Goal: Task Accomplishment & Management: Use online tool/utility

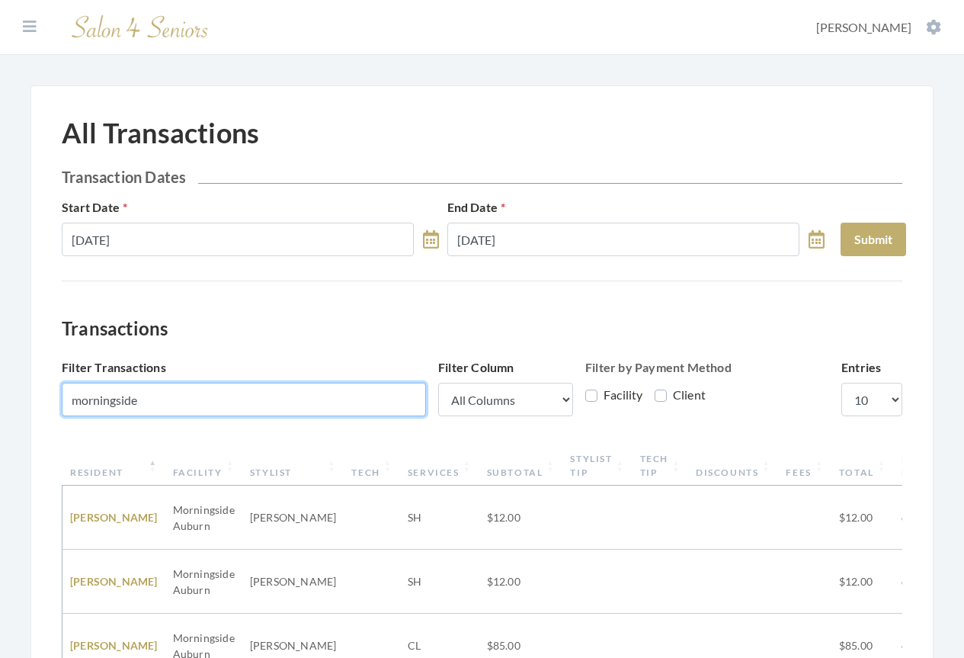
click at [157, 394] on input "morningside" at bounding box center [244, 400] width 364 height 34
click at [149, 399] on input "morningside" at bounding box center [244, 400] width 364 height 34
click at [152, 397] on input "morningside" at bounding box center [244, 400] width 364 height 34
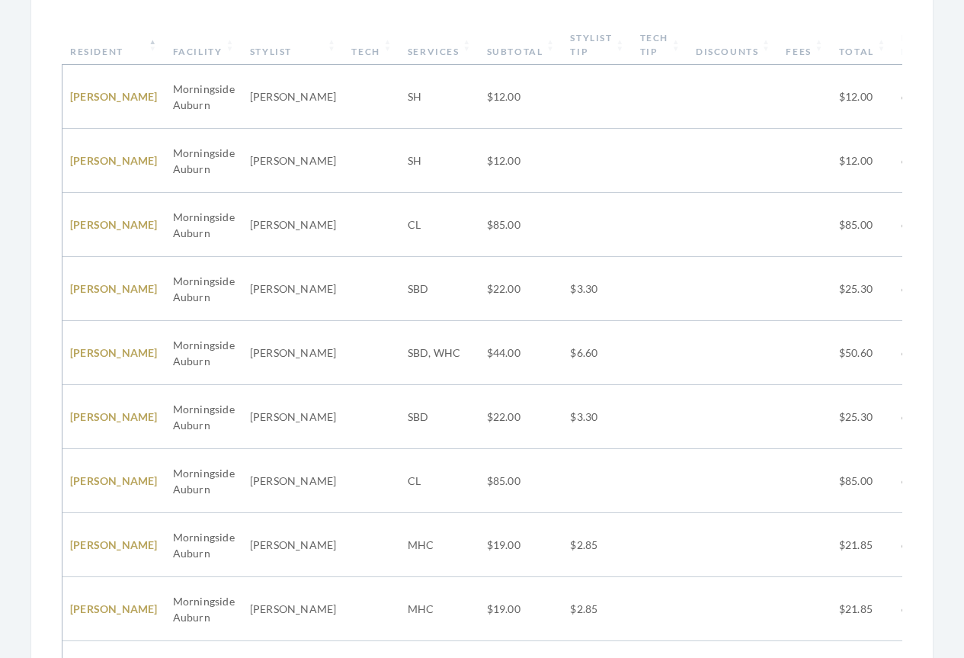
scroll to position [556, 0]
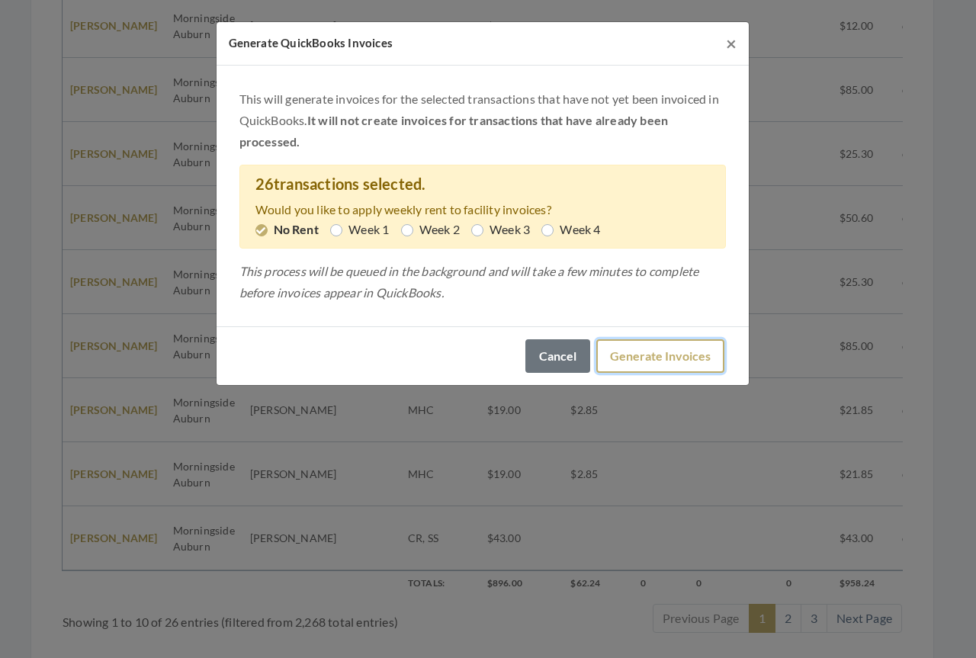
click at [629, 357] on button "Generate Invoices" at bounding box center [660, 356] width 128 height 34
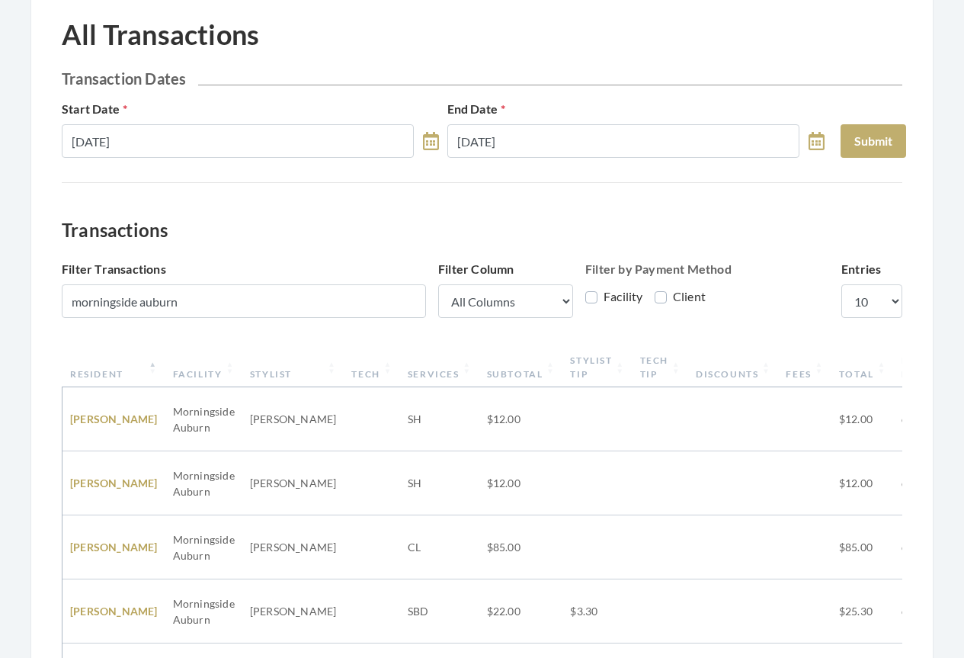
scroll to position [0, 0]
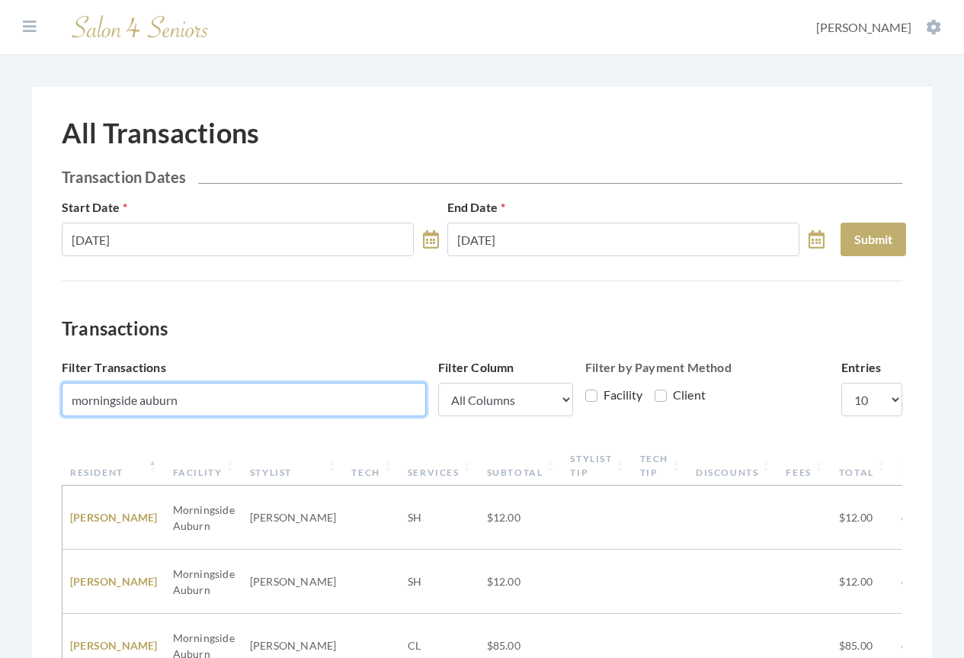
drag, startPoint x: 220, startPoint y: 399, endPoint x: 56, endPoint y: 383, distance: 164.0
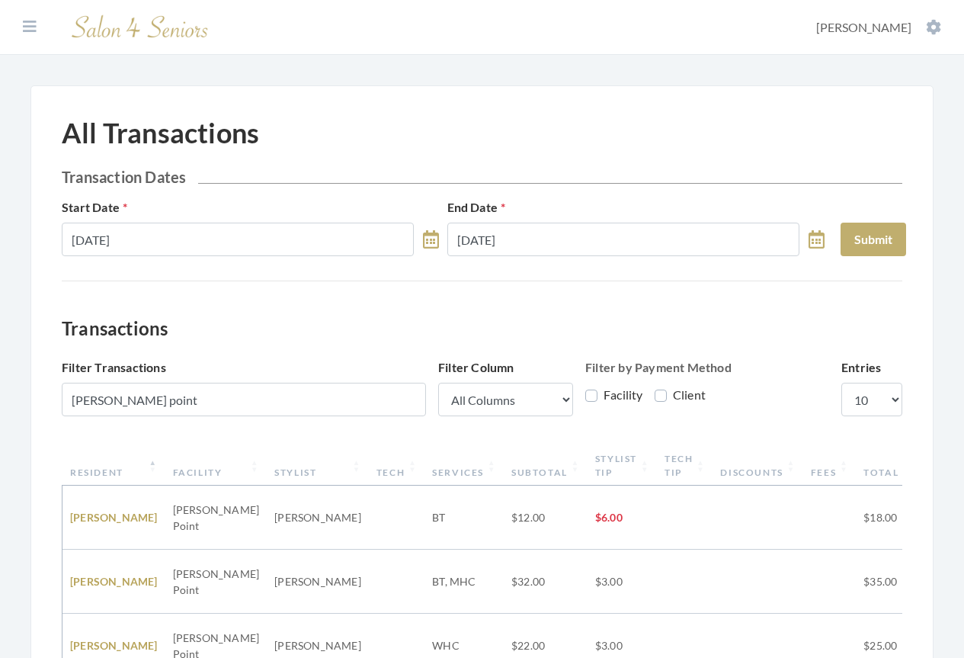
click at [110, 471] on th "Resident" at bounding box center [113, 466] width 103 height 40
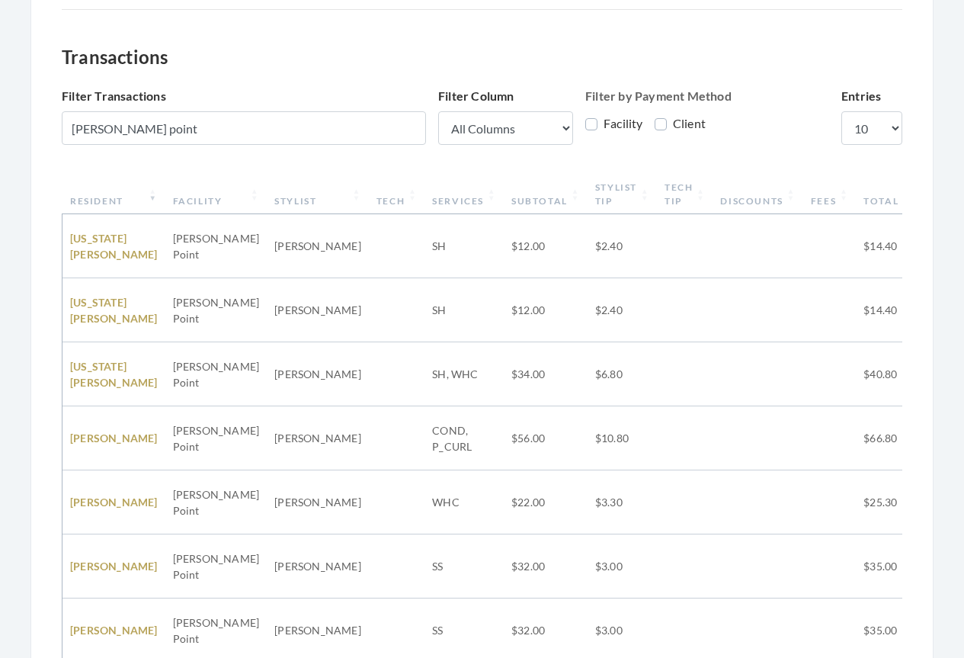
scroll to position [305, 0]
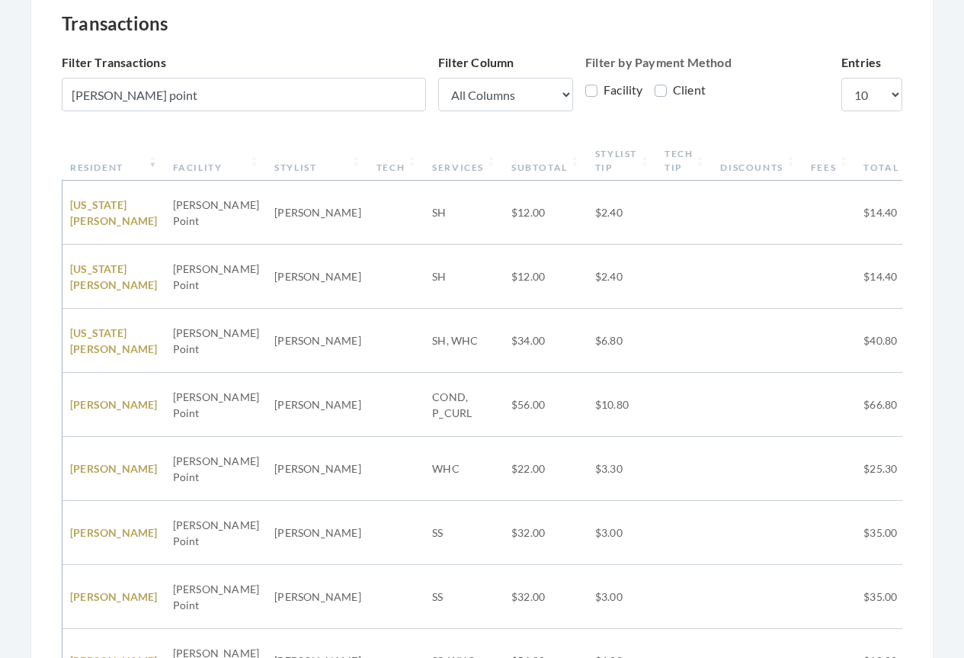
click at [101, 171] on th "Resident" at bounding box center [113, 161] width 103 height 40
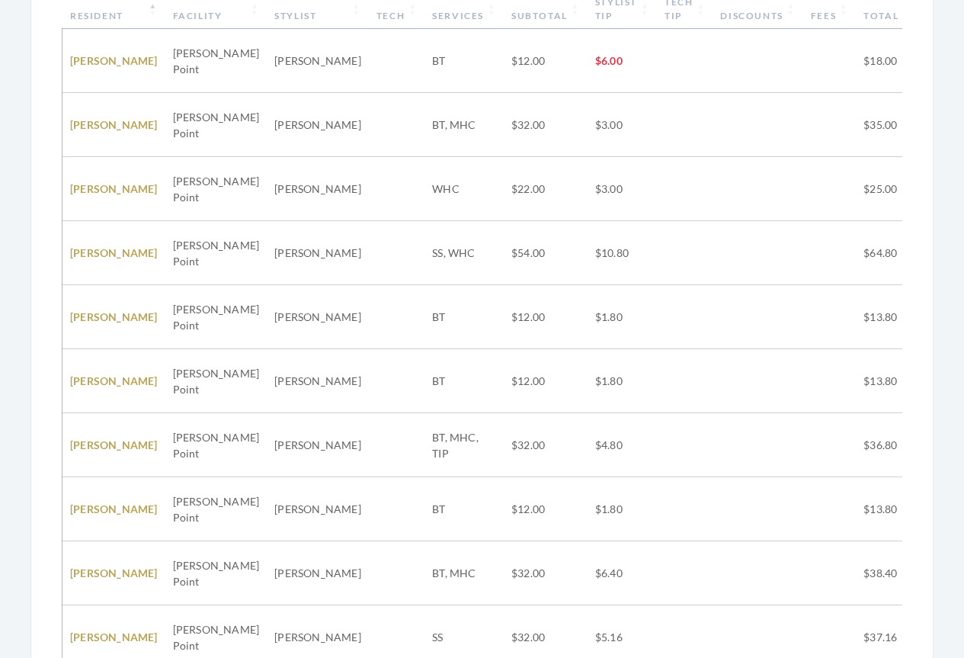
scroll to position [556, 0]
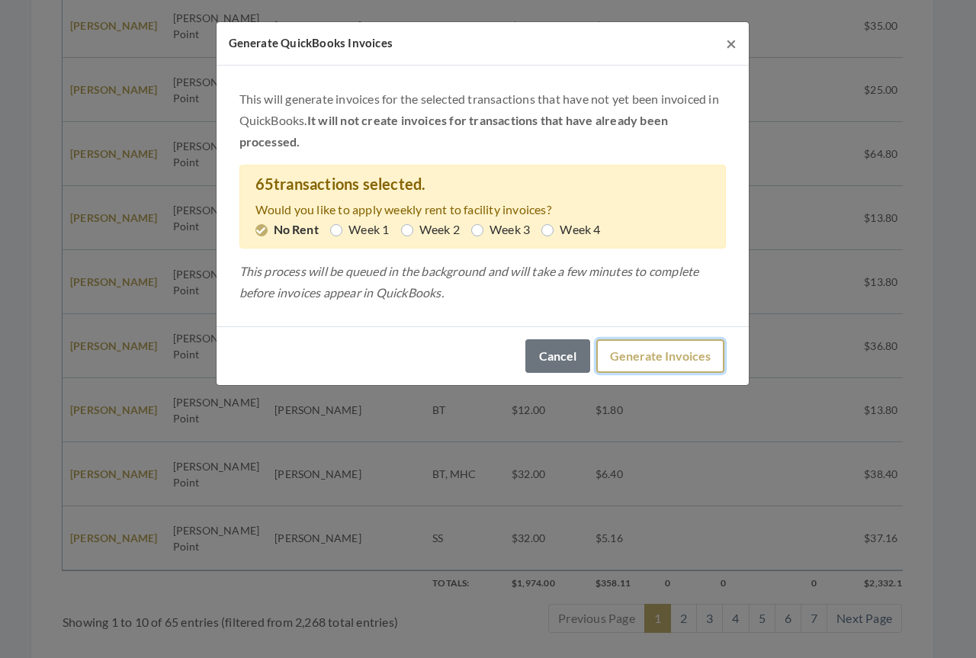
click at [649, 362] on button "Generate Invoices" at bounding box center [660, 356] width 128 height 34
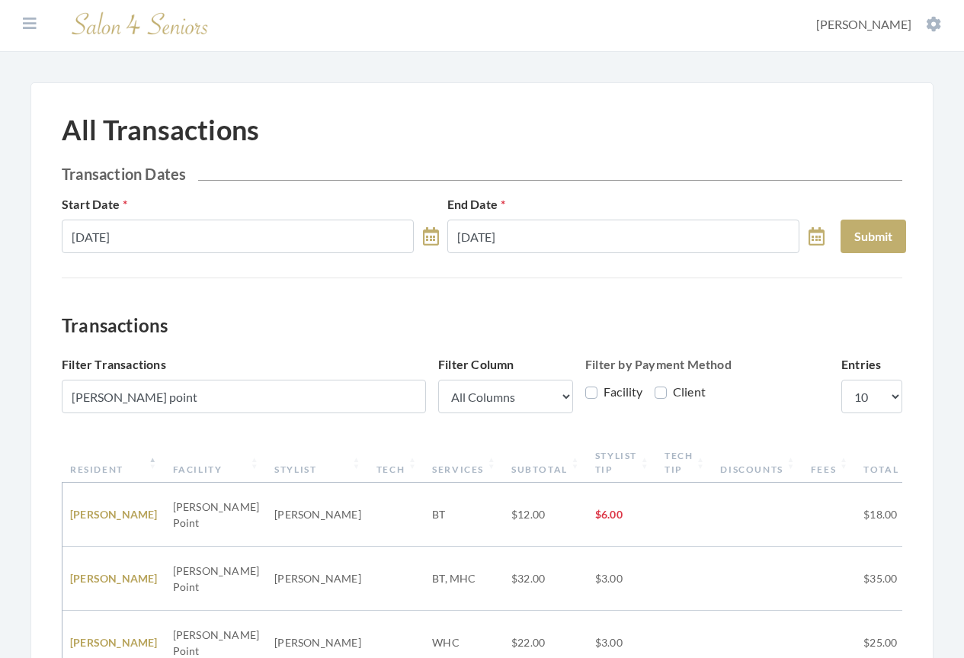
scroll to position [0, 0]
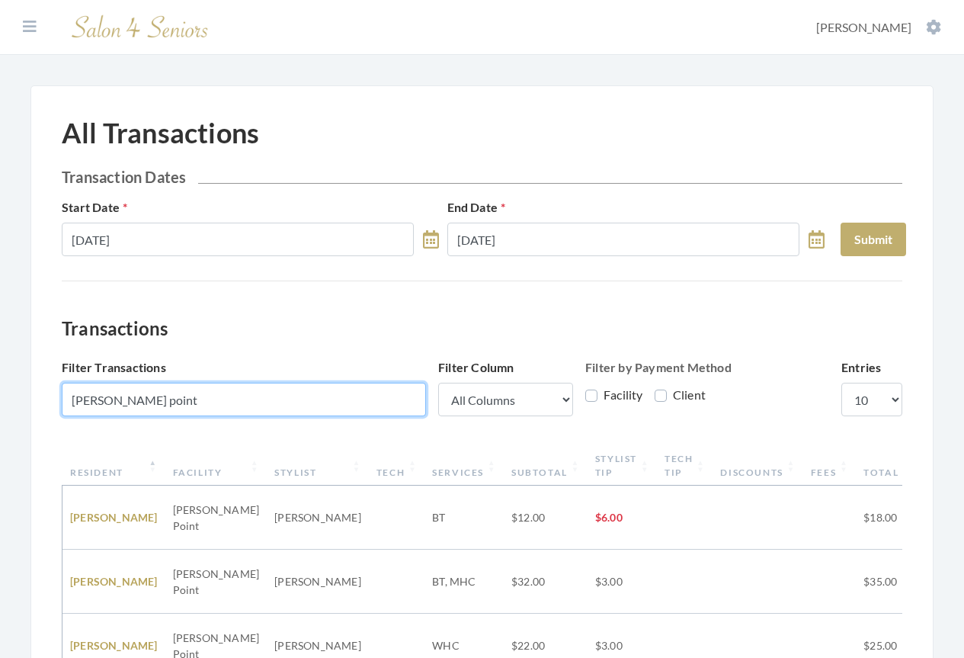
drag, startPoint x: 155, startPoint y: 393, endPoint x: 11, endPoint y: 385, distance: 144.3
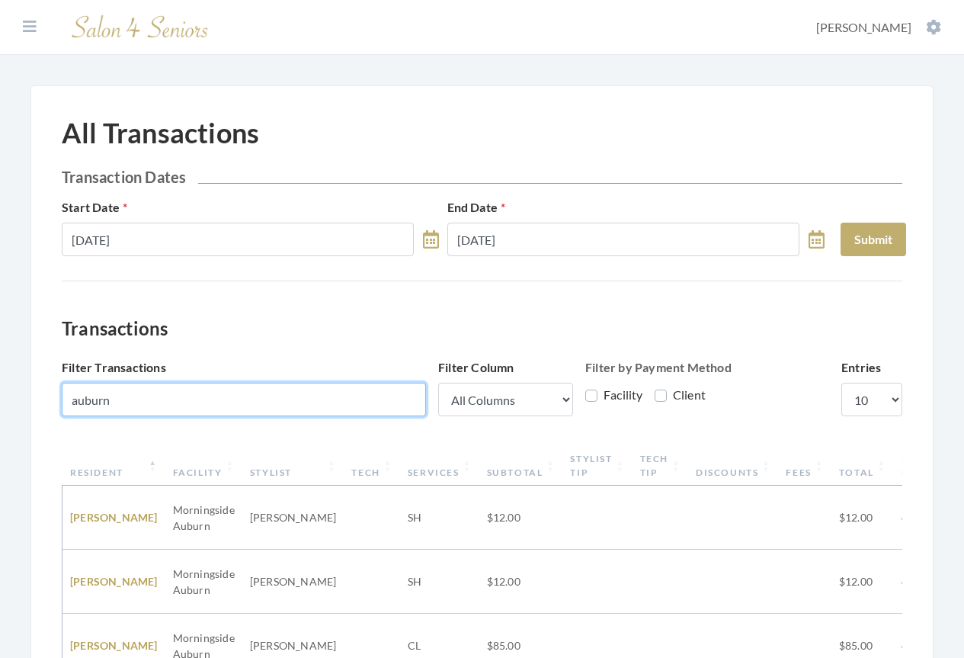
type input "auburn"
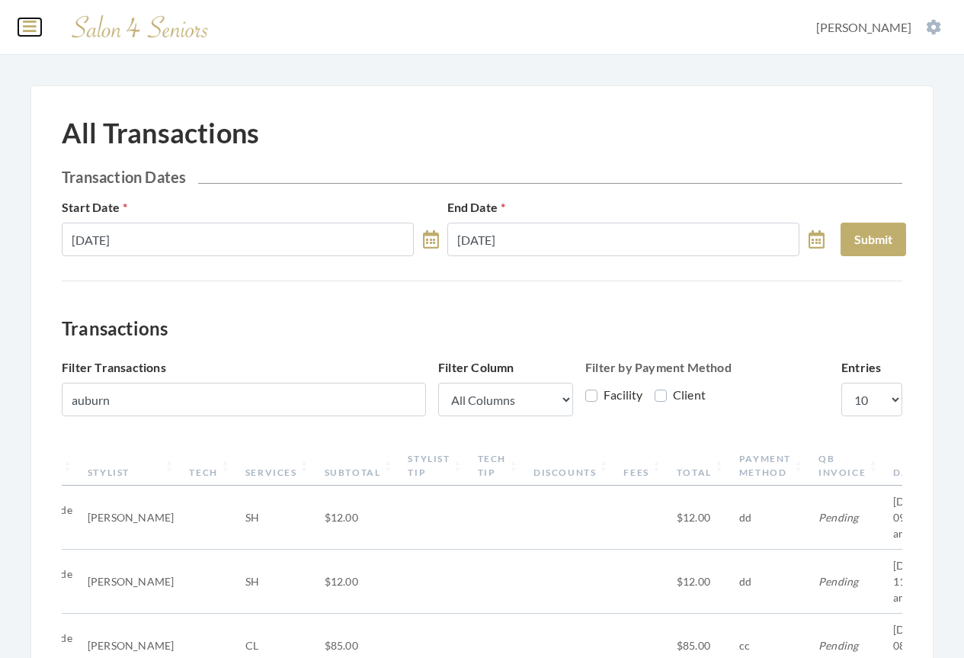
click at [28, 26] on icon at bounding box center [30, 26] width 14 height 15
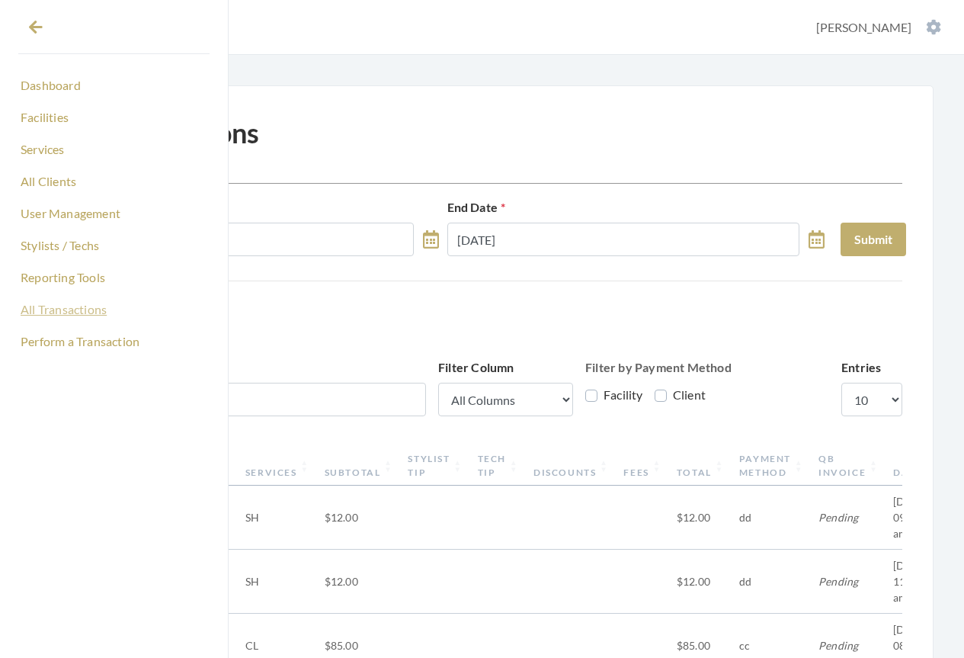
click at [47, 308] on link "All Transactions" at bounding box center [113, 309] width 191 height 26
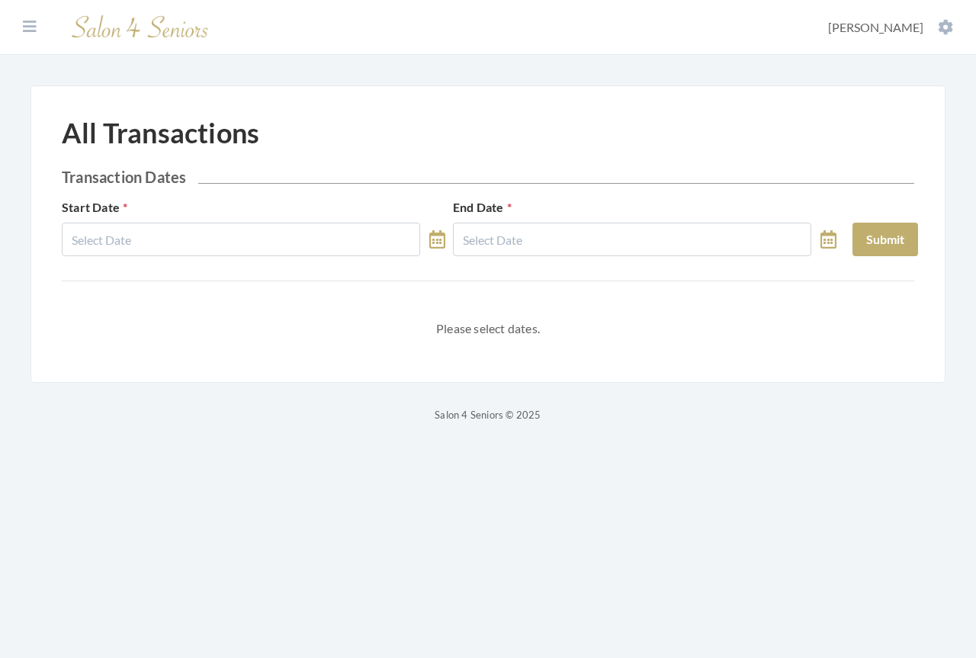
click at [433, 244] on icon at bounding box center [437, 239] width 16 height 18
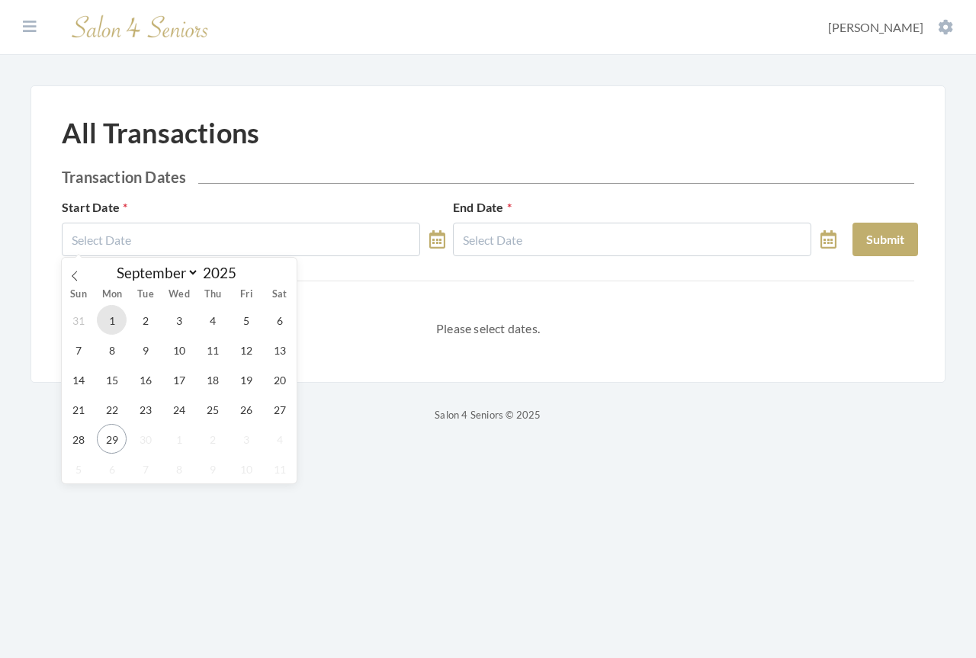
click at [110, 309] on span "1" at bounding box center [112, 320] width 30 height 30
type input "[DATE]"
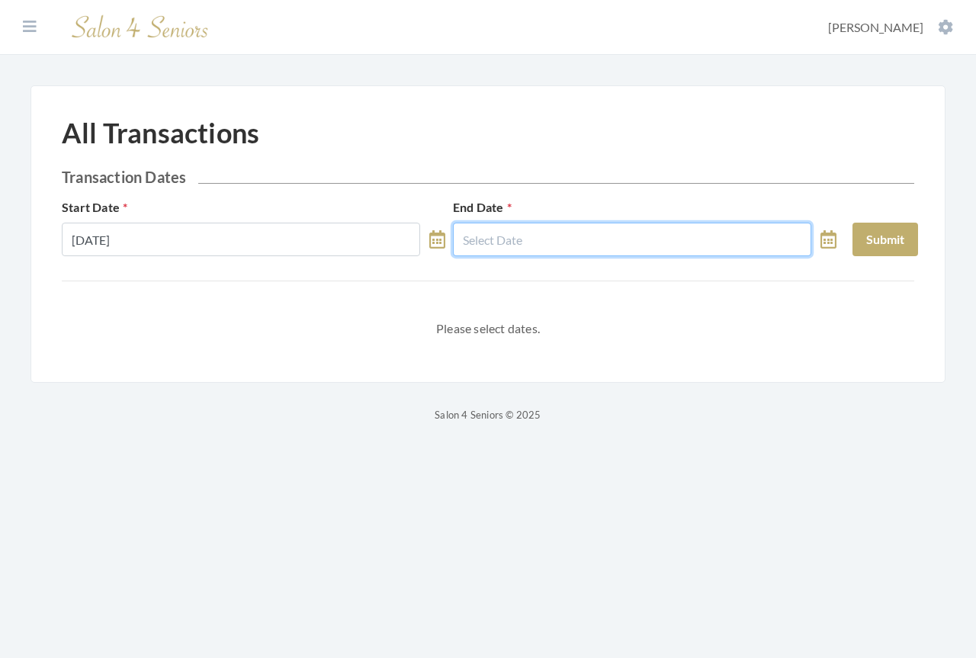
click at [563, 242] on input "text" at bounding box center [632, 240] width 358 height 34
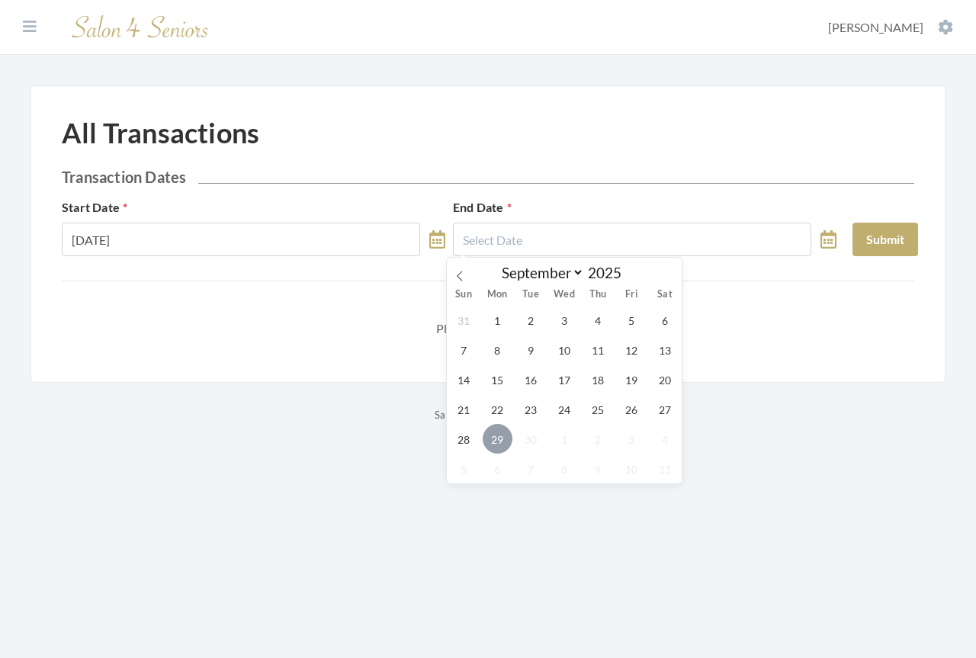
click at [507, 440] on span "29" at bounding box center [497, 439] width 30 height 30
type input "[DATE]"
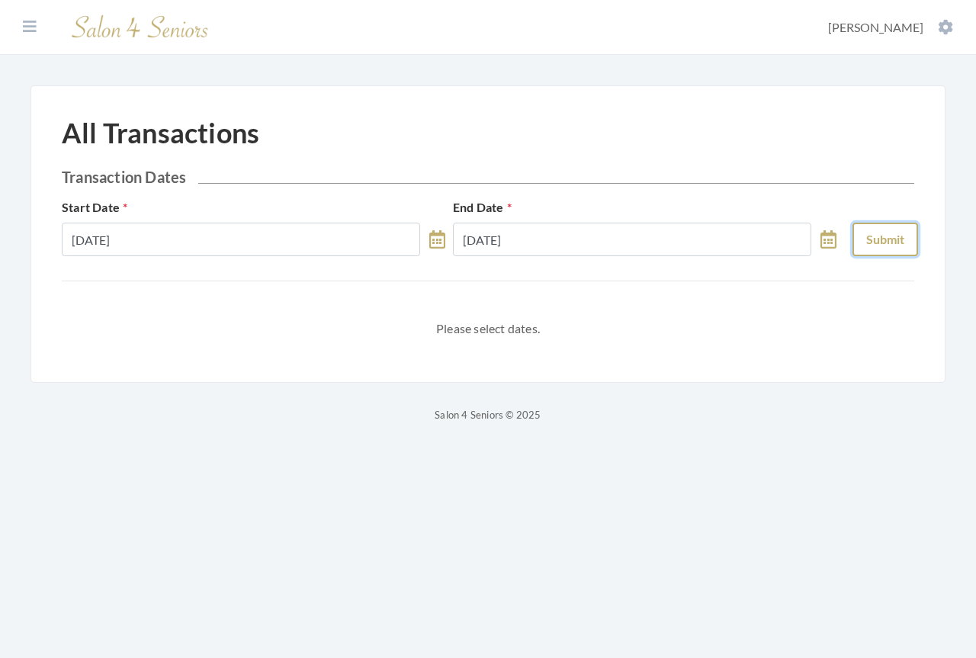
click at [875, 244] on button "Submit" at bounding box center [885, 240] width 66 height 34
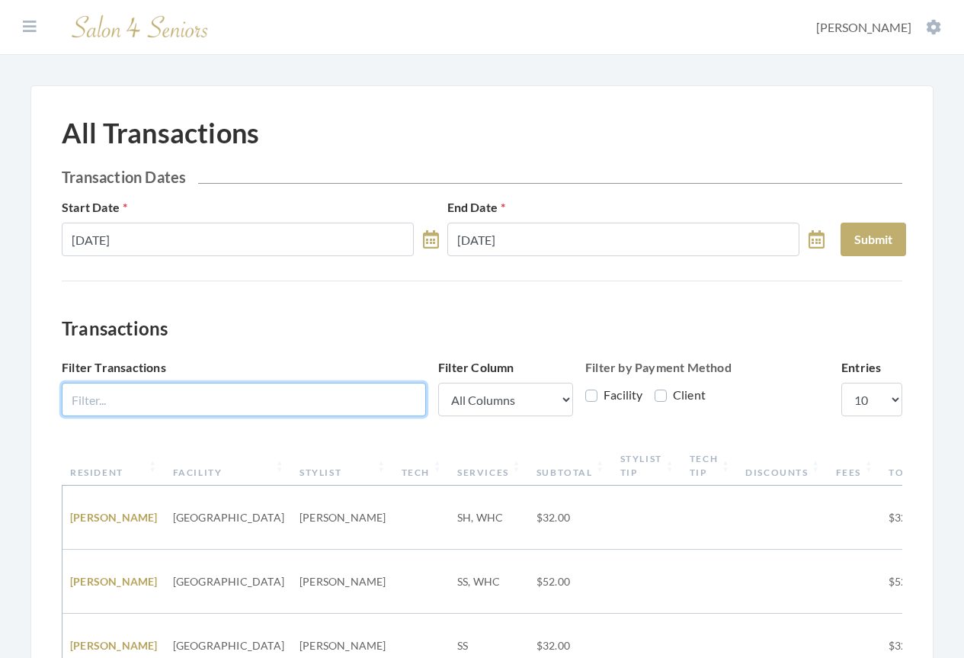
click at [178, 406] on input "Filter Transactions" at bounding box center [244, 400] width 364 height 34
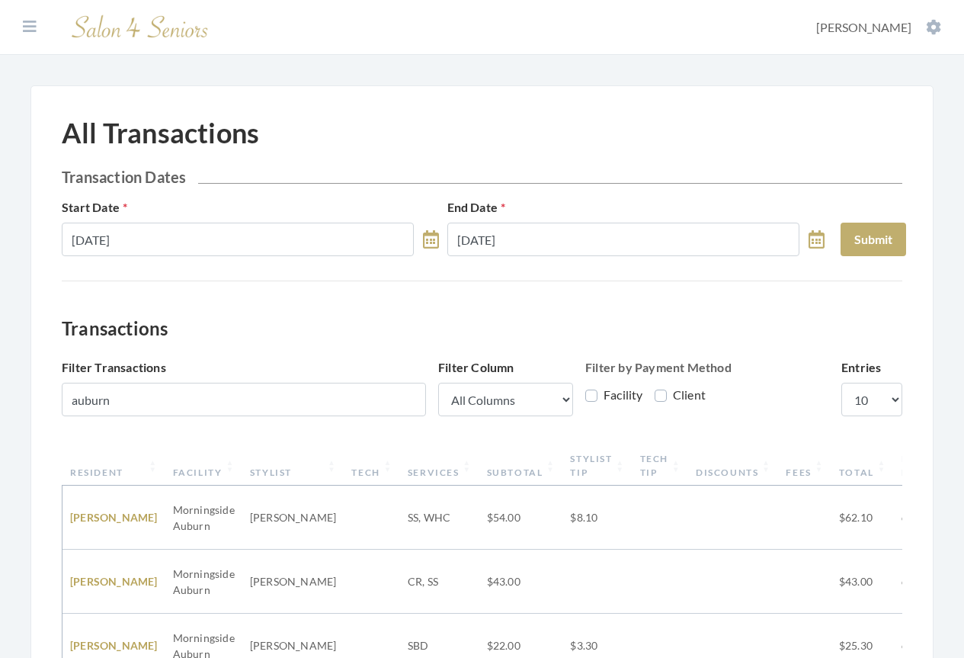
click at [93, 471] on th "Resident" at bounding box center [113, 466] width 103 height 40
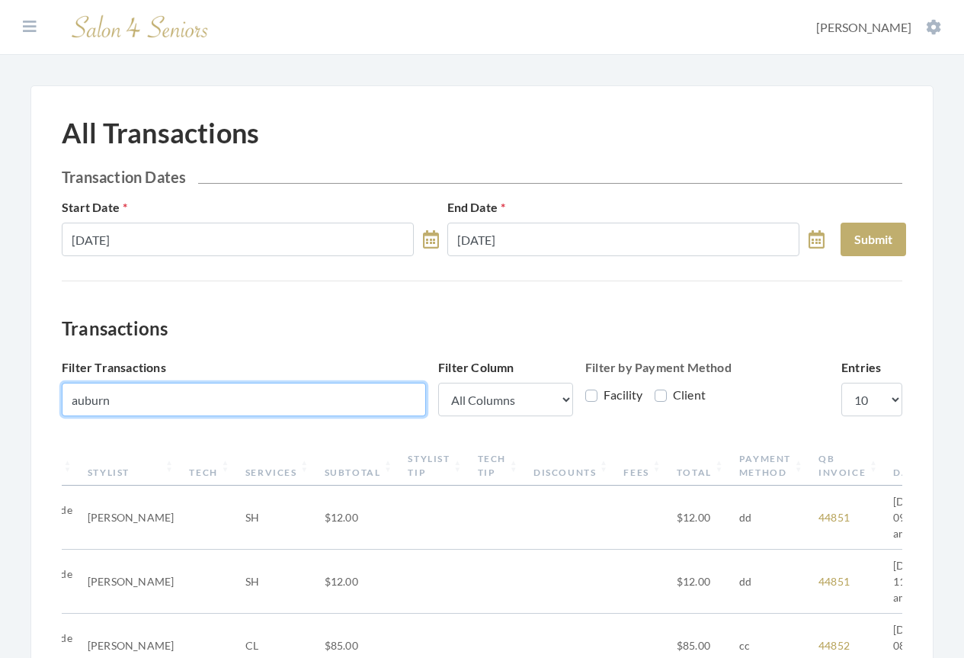
drag, startPoint x: 138, startPoint y: 397, endPoint x: 33, endPoint y: 389, distance: 105.5
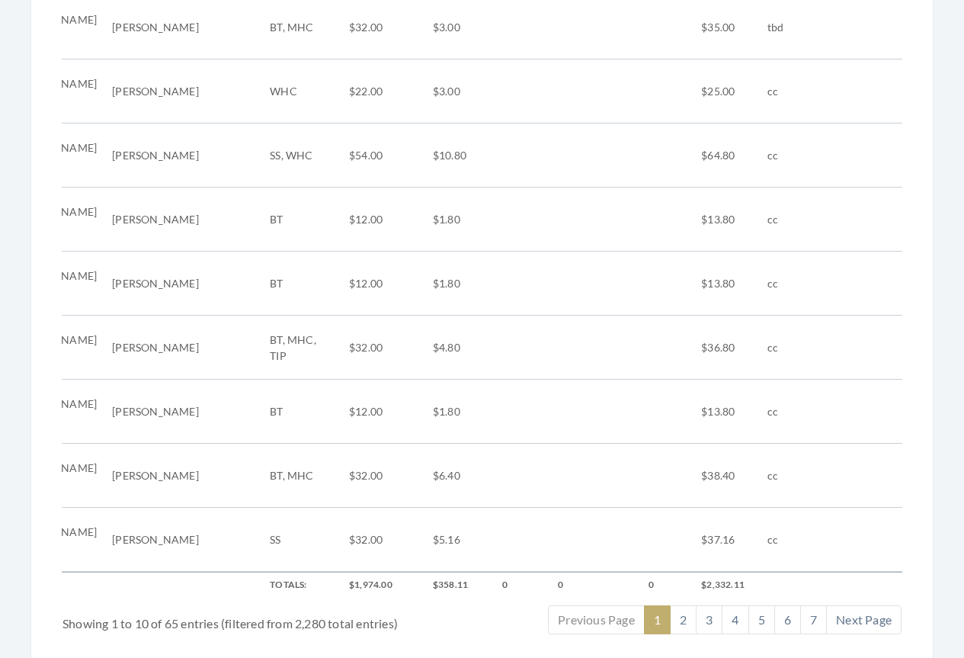
scroll to position [556, 0]
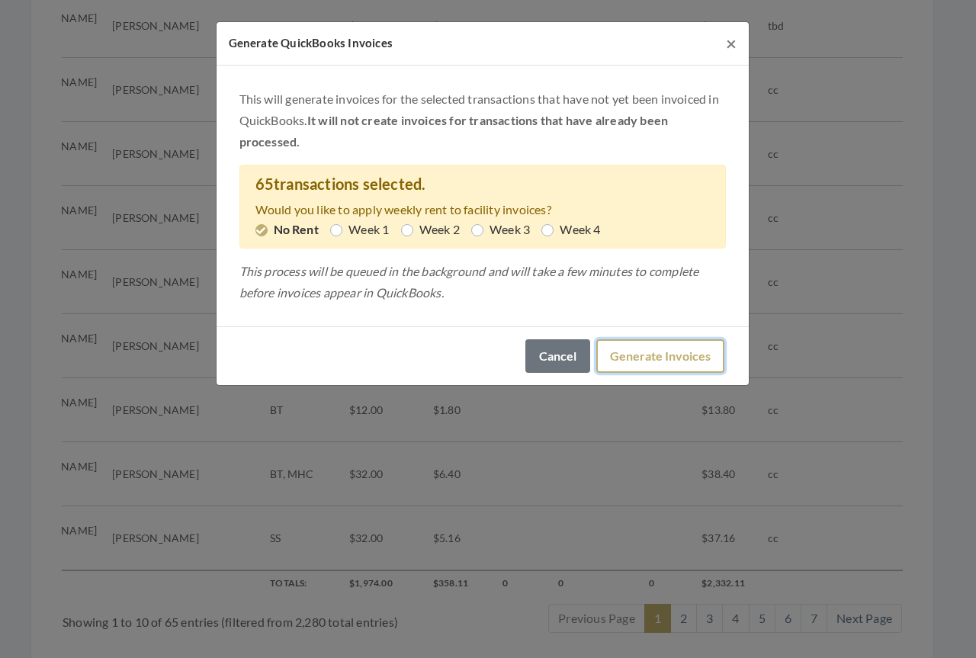
click at [639, 353] on button "Generate Invoices" at bounding box center [660, 356] width 128 height 34
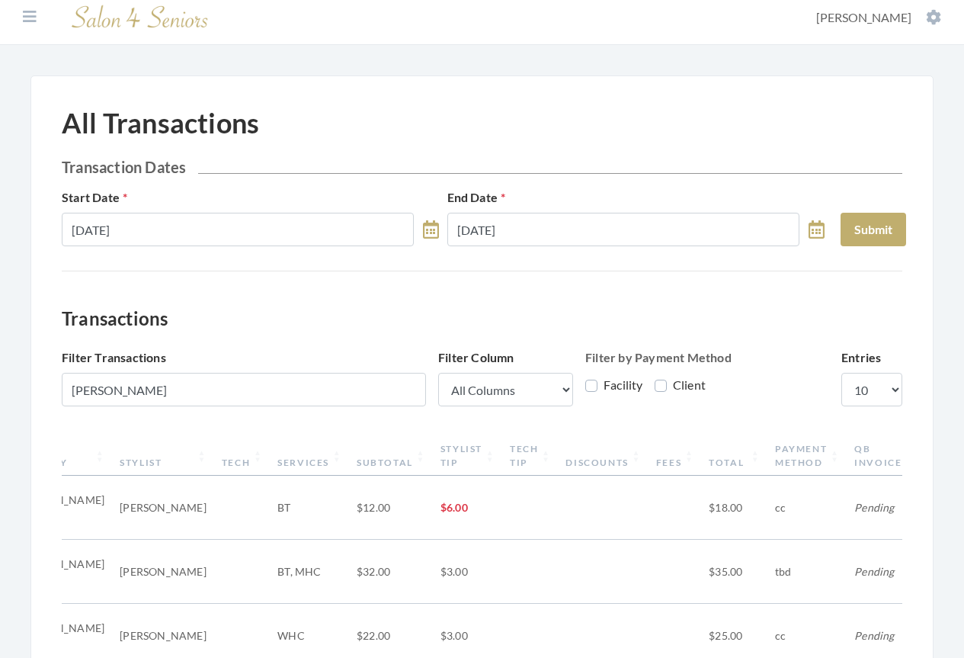
scroll to position [0, 0]
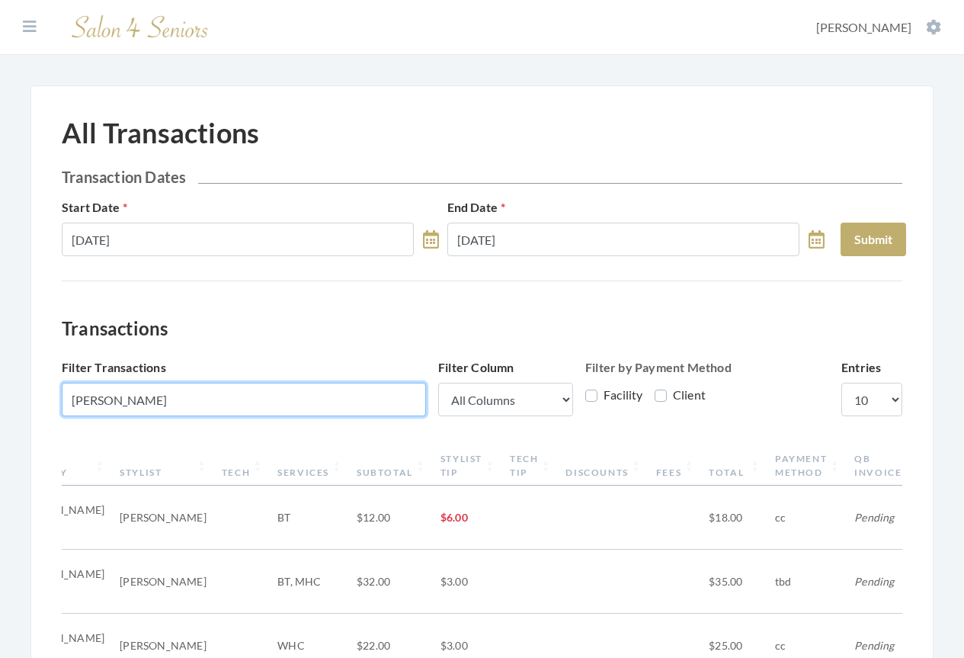
drag, startPoint x: 143, startPoint y: 405, endPoint x: 120, endPoint y: 402, distance: 22.2
click at [139, 404] on input "[PERSON_NAME]" at bounding box center [244, 400] width 364 height 34
drag, startPoint x: 120, startPoint y: 402, endPoint x: 47, endPoint y: 403, distance: 73.2
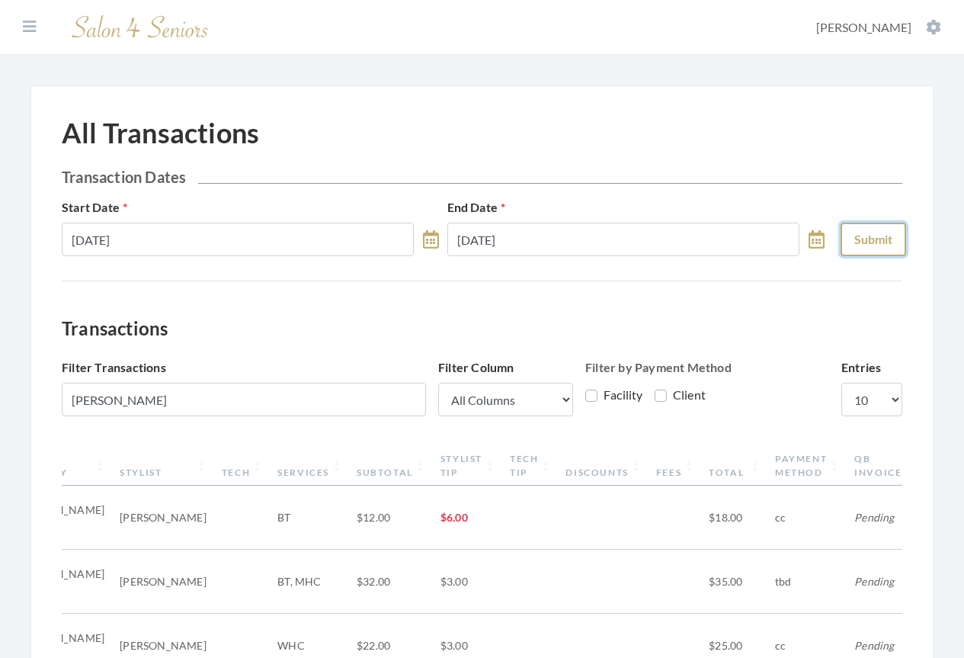
click at [856, 242] on button "Submit" at bounding box center [874, 240] width 66 height 34
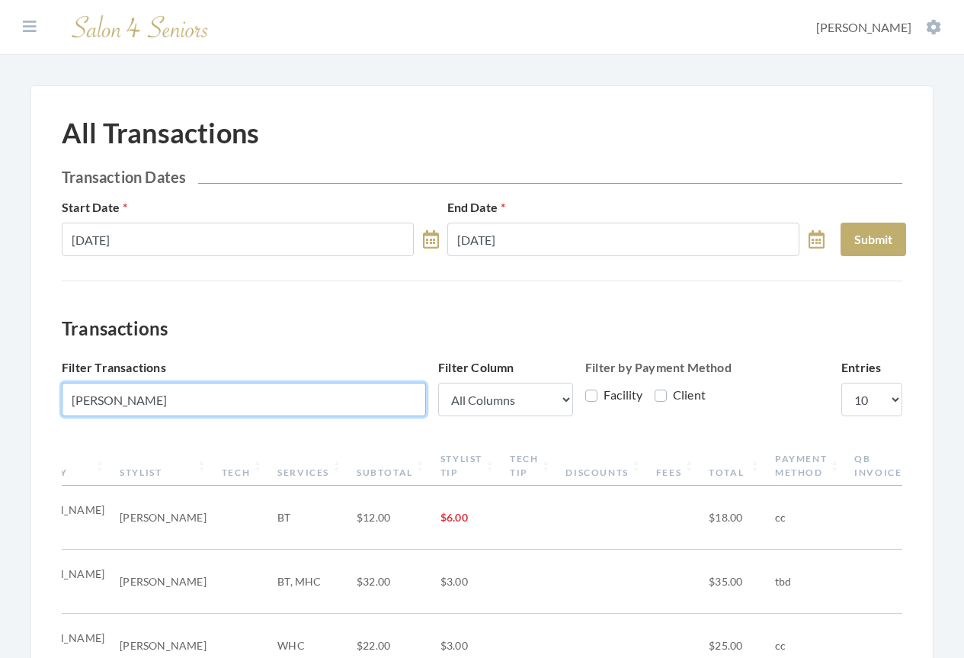
type input "[PERSON_NAME]"
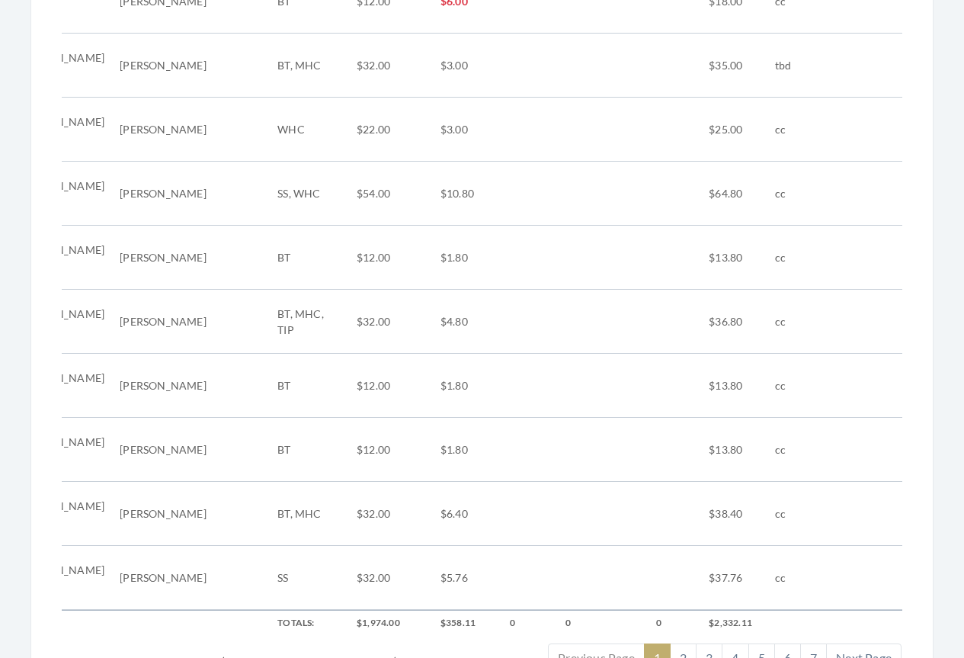
scroll to position [556, 0]
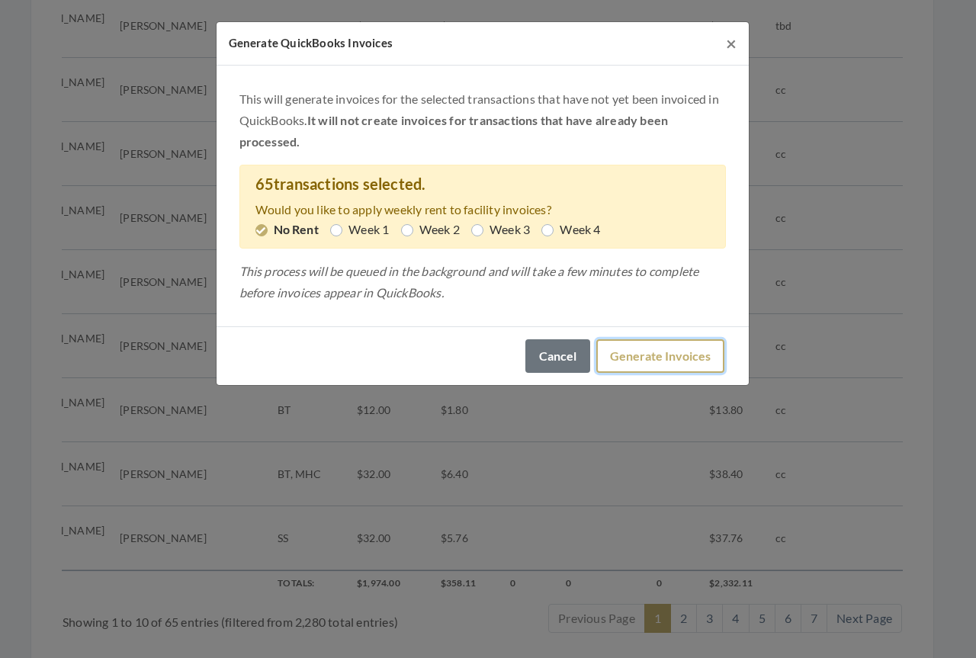
click at [640, 361] on button "Generate Invoices" at bounding box center [660, 356] width 128 height 34
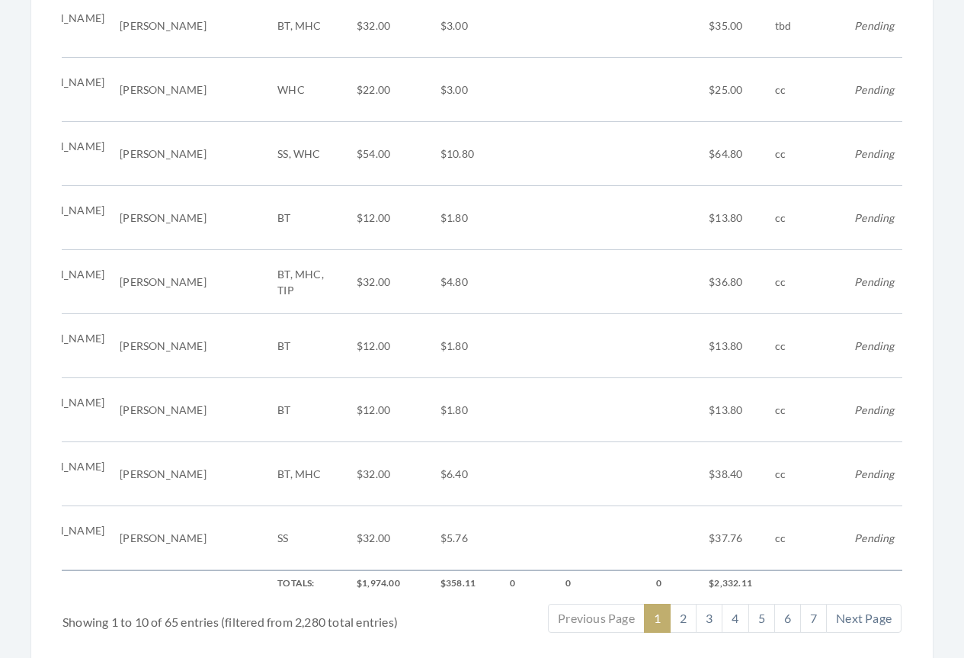
scroll to position [0, 0]
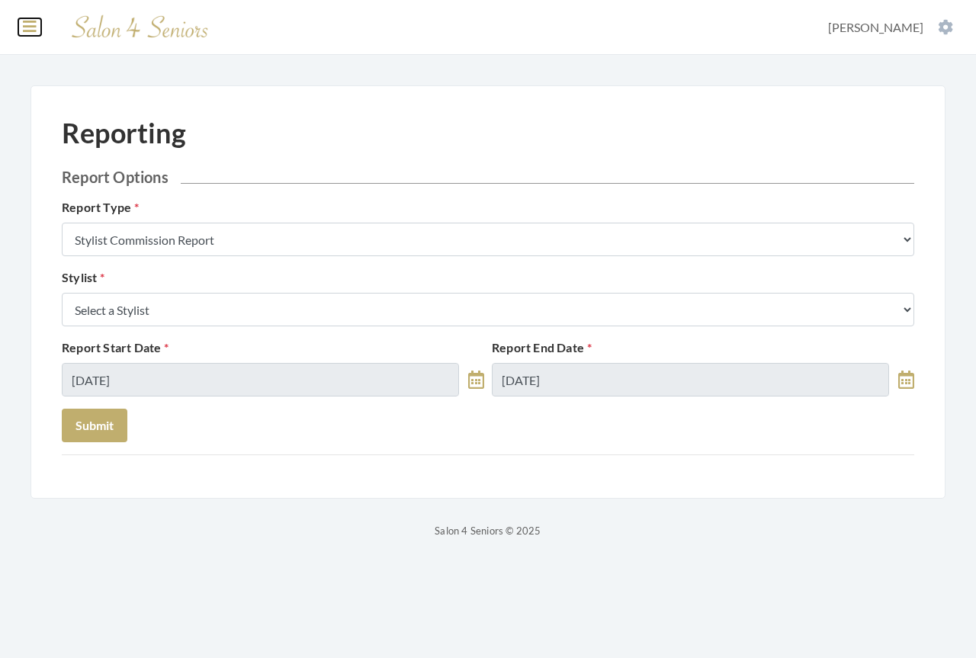
click at [28, 28] on icon at bounding box center [30, 26] width 14 height 15
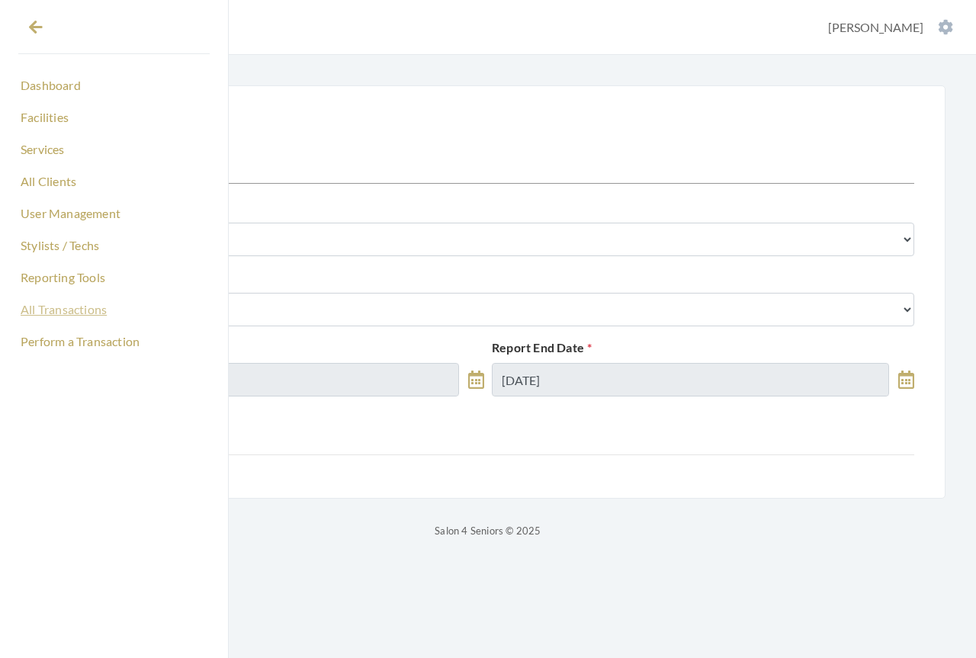
click at [54, 307] on link "All Transactions" at bounding box center [113, 309] width 191 height 26
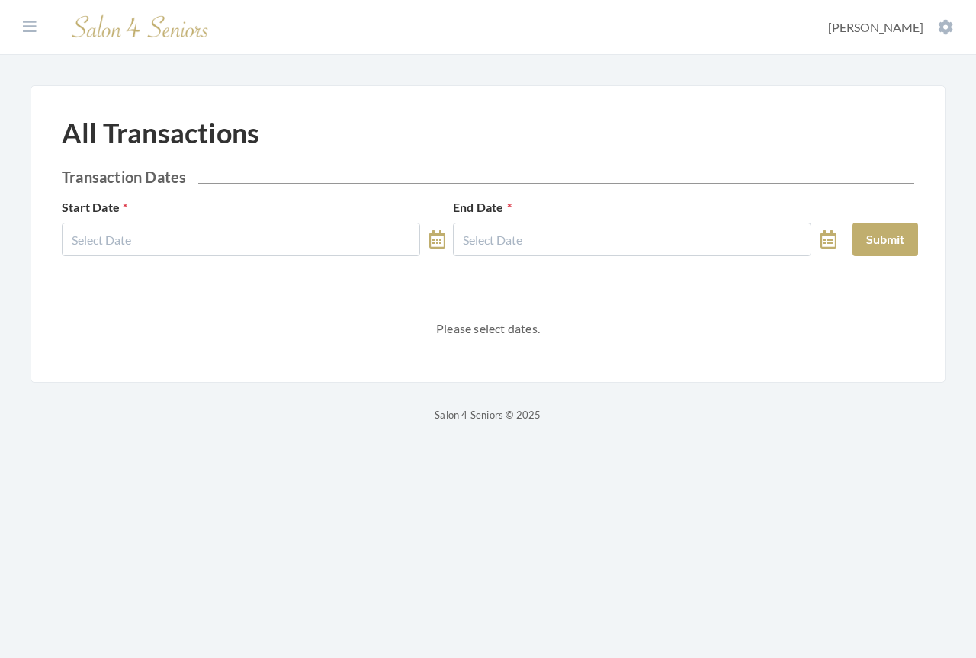
select select "8"
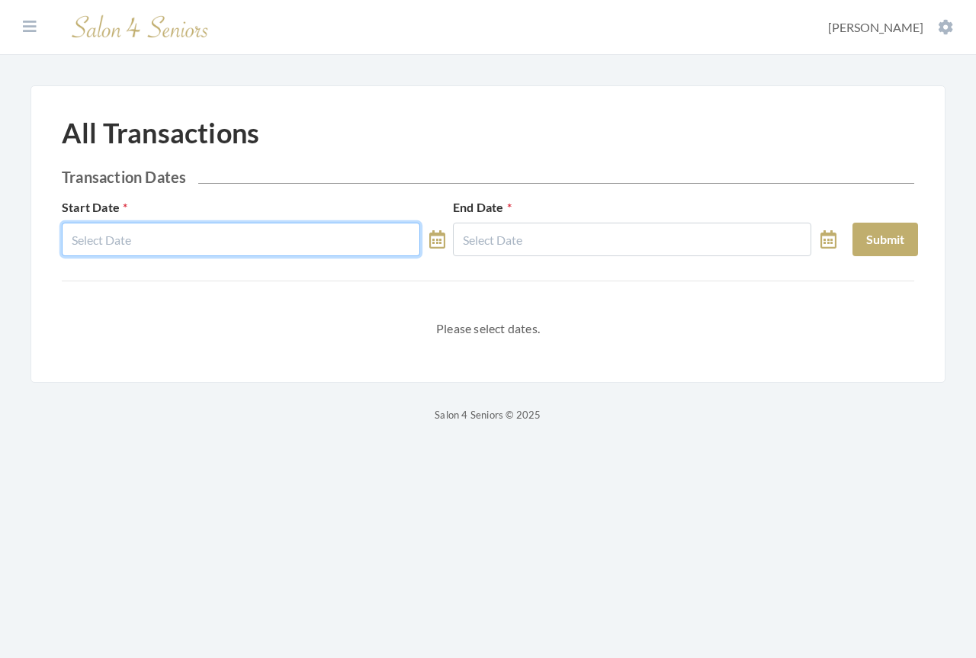
click at [213, 236] on input "text" at bounding box center [241, 240] width 358 height 34
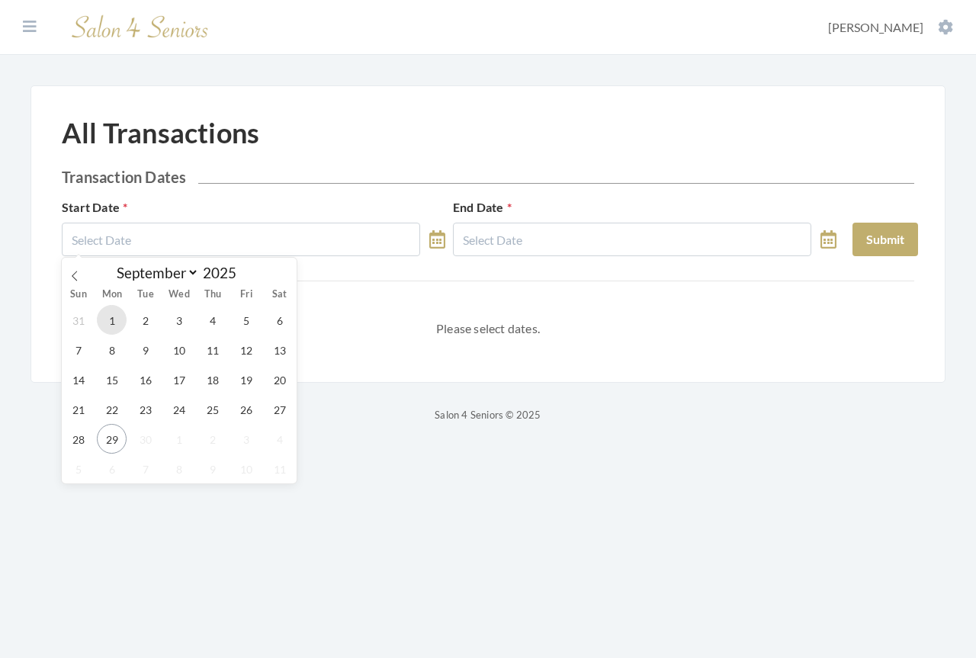
click at [113, 321] on span "1" at bounding box center [112, 320] width 30 height 30
type input "[DATE]"
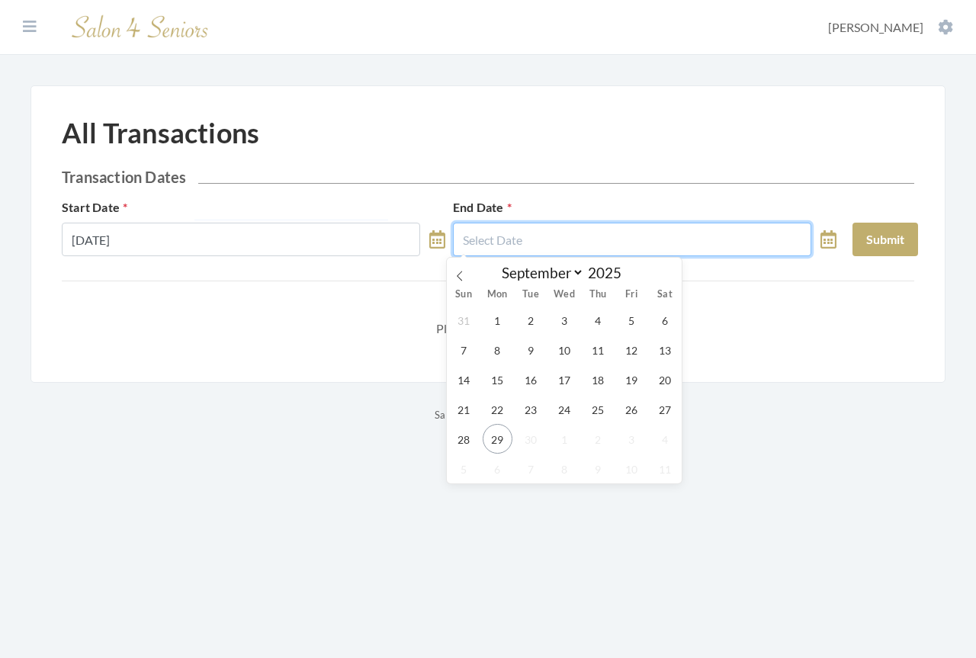
click at [505, 234] on input "text" at bounding box center [632, 240] width 358 height 34
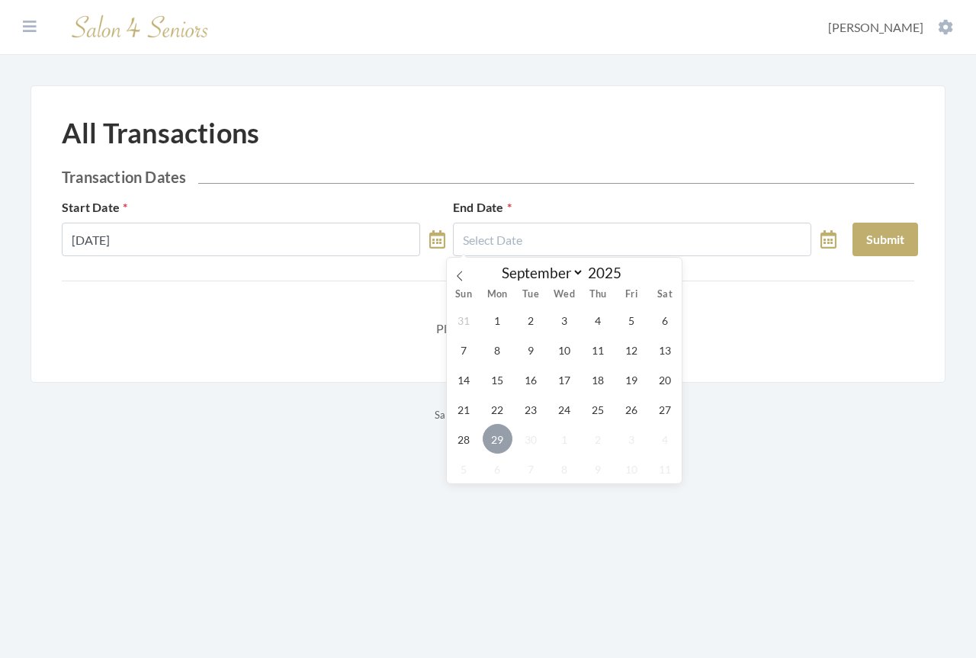
click at [493, 437] on span "29" at bounding box center [497, 439] width 30 height 30
type input "[DATE]"
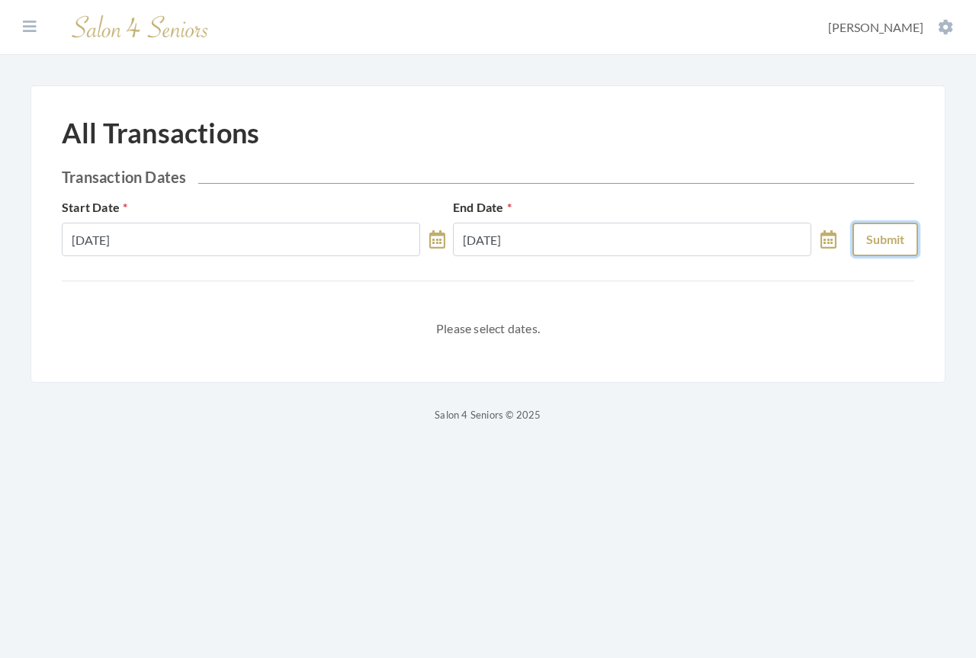
click at [885, 246] on button "Submit" at bounding box center [885, 240] width 66 height 34
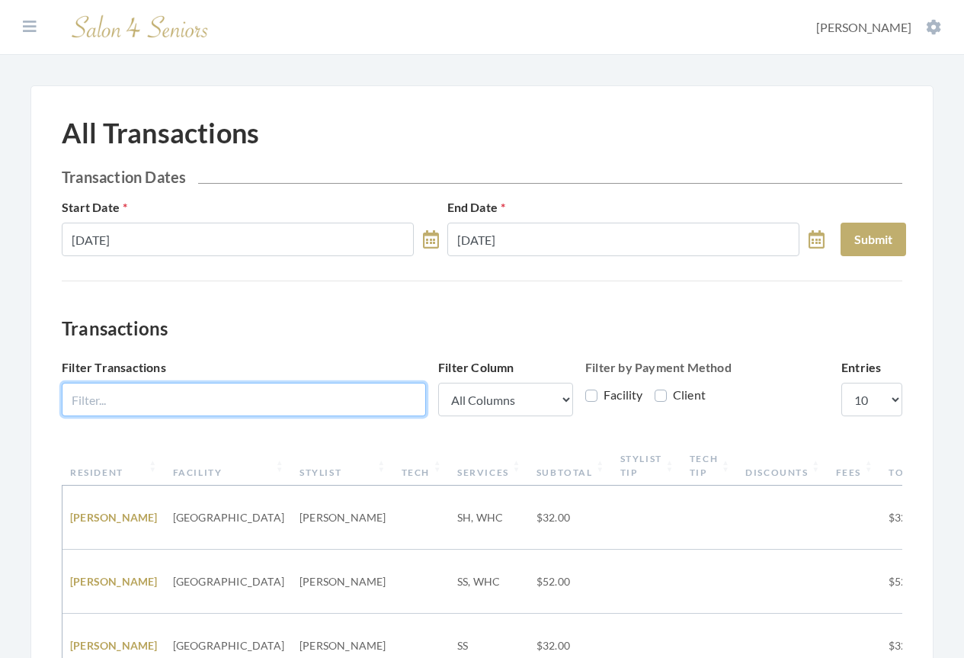
click at [176, 397] on input "Filter Transactions" at bounding box center [244, 400] width 364 height 34
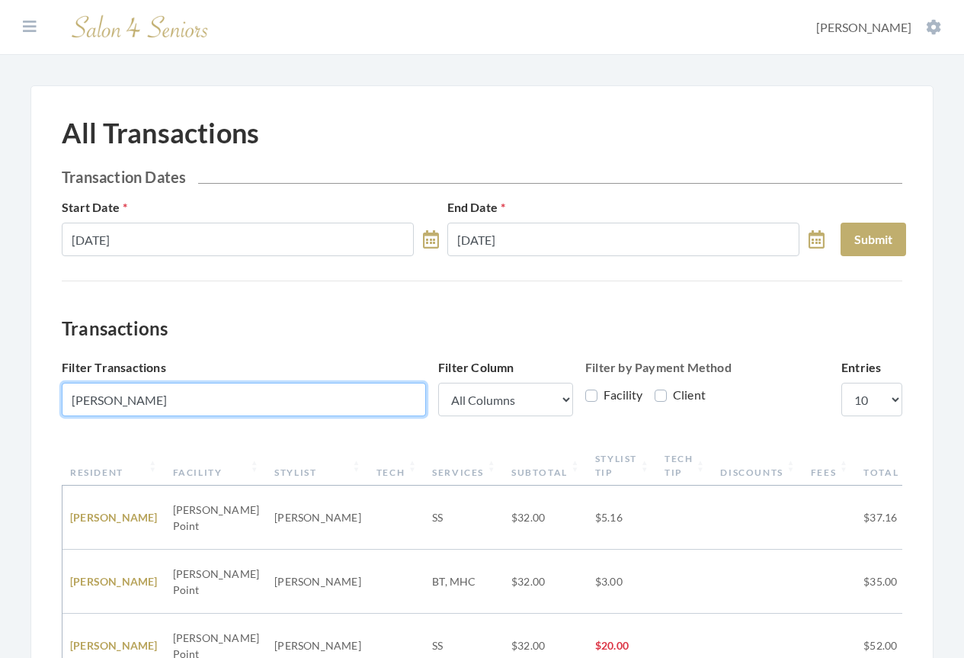
type input "[PERSON_NAME]"
click at [114, 476] on th "Resident" at bounding box center [113, 466] width 103 height 40
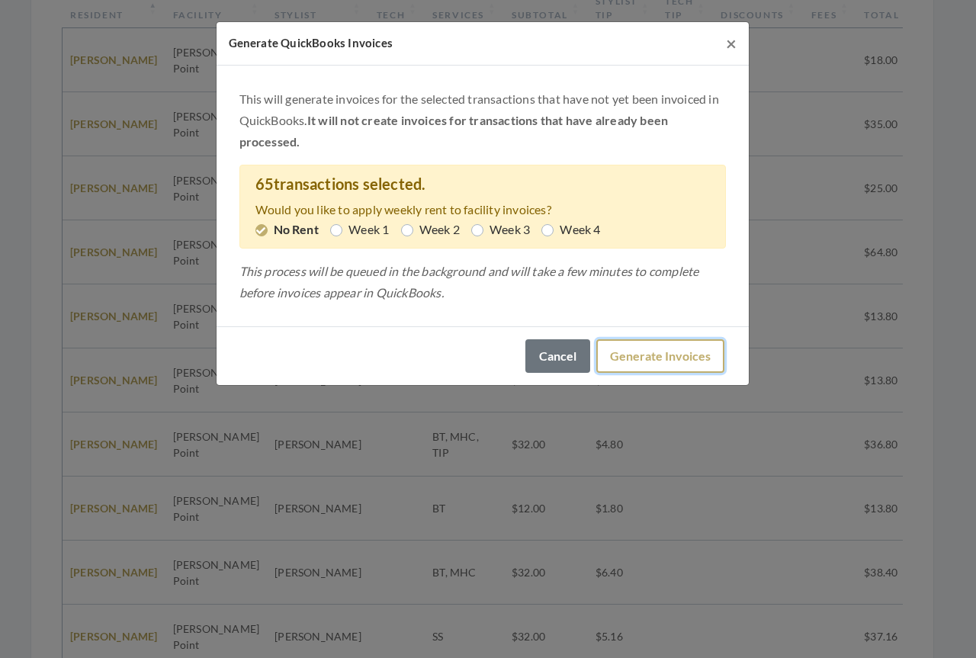
click at [631, 361] on button "Generate Invoices" at bounding box center [660, 356] width 128 height 34
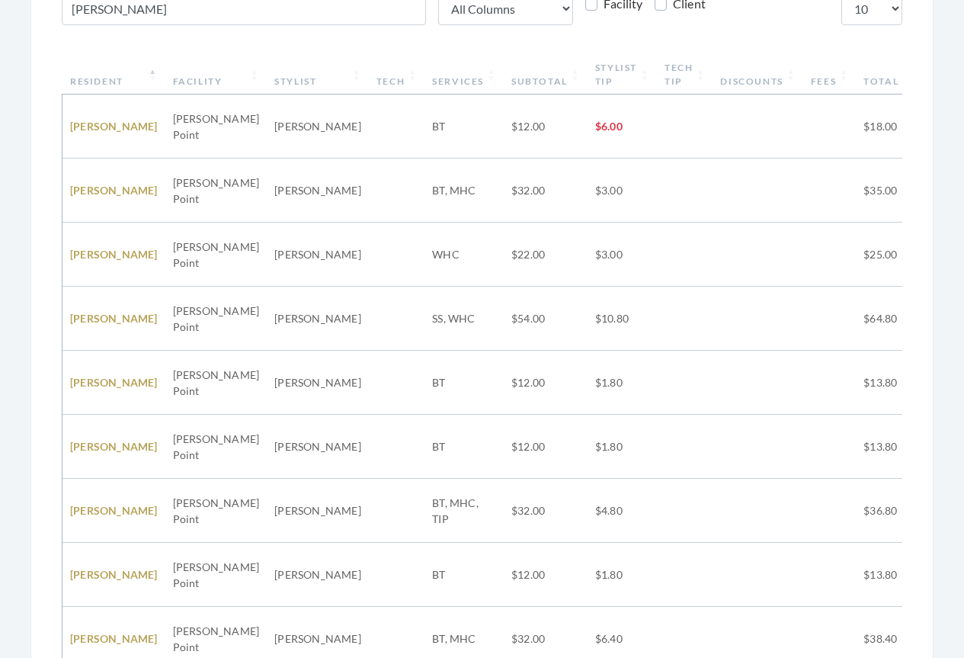
scroll to position [305, 0]
